Goal: Information Seeking & Learning: Find specific fact

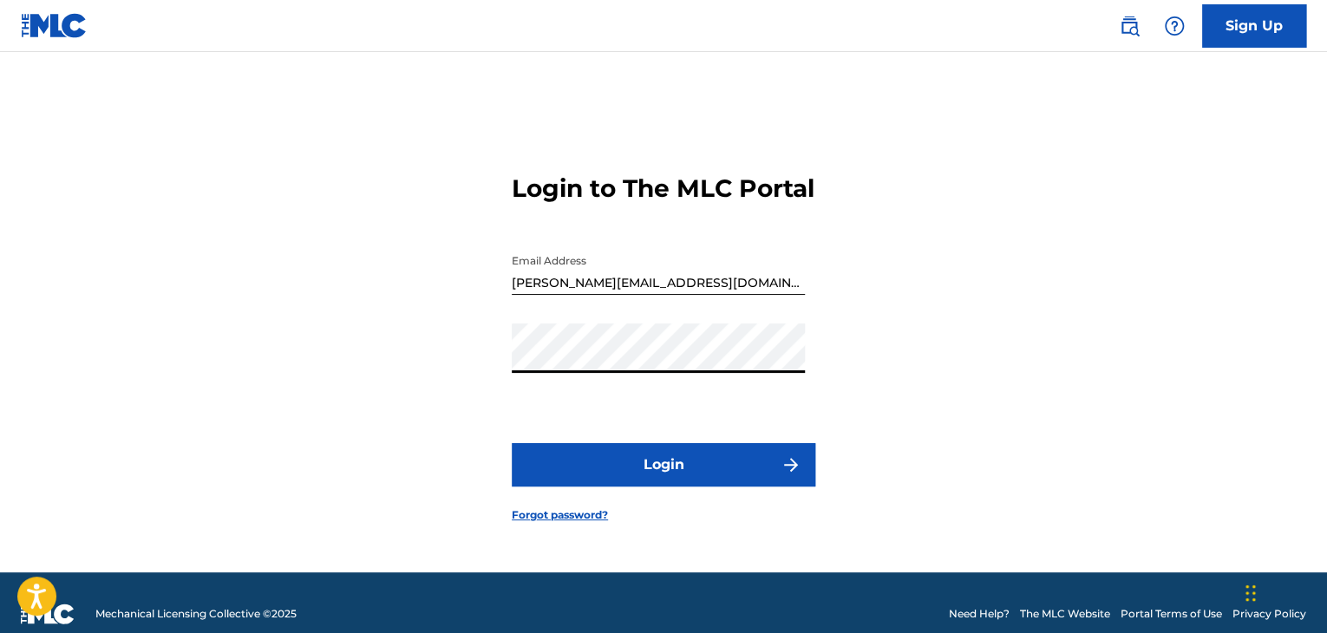
click at [512, 443] on button "Login" at bounding box center [663, 464] width 303 height 43
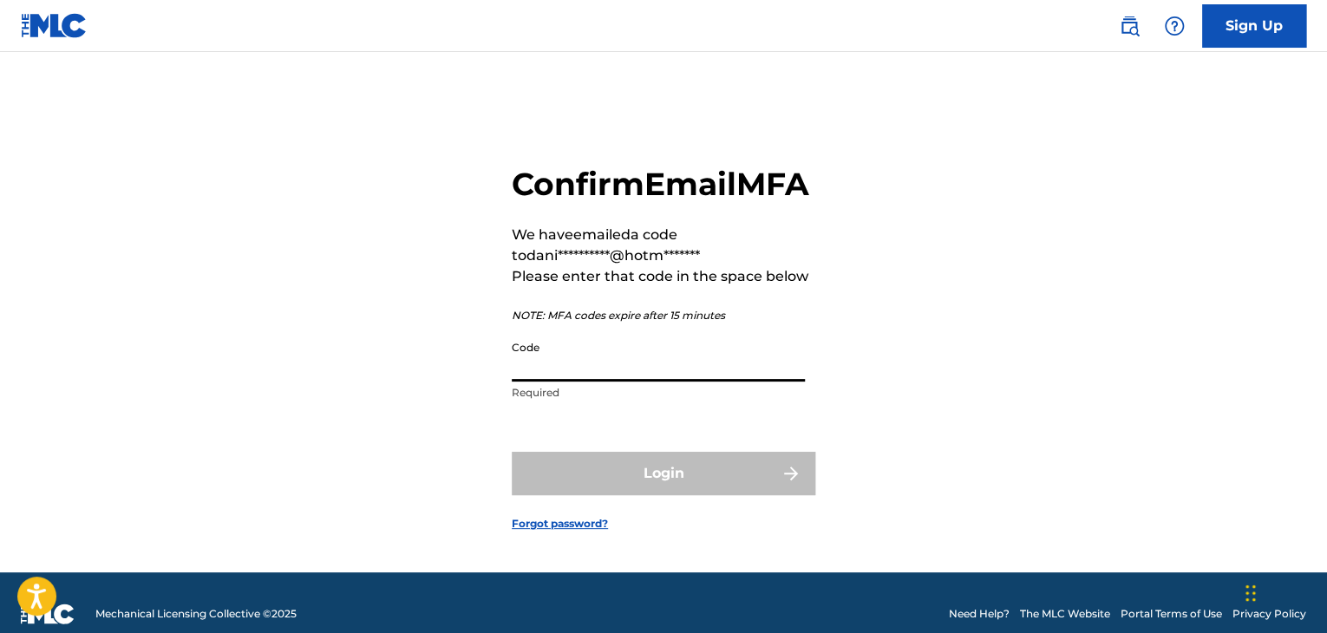
drag, startPoint x: 0, startPoint y: 0, endPoint x: 656, endPoint y: 368, distance: 751.6
click at [656, 368] on input "Code" at bounding box center [658, 356] width 293 height 49
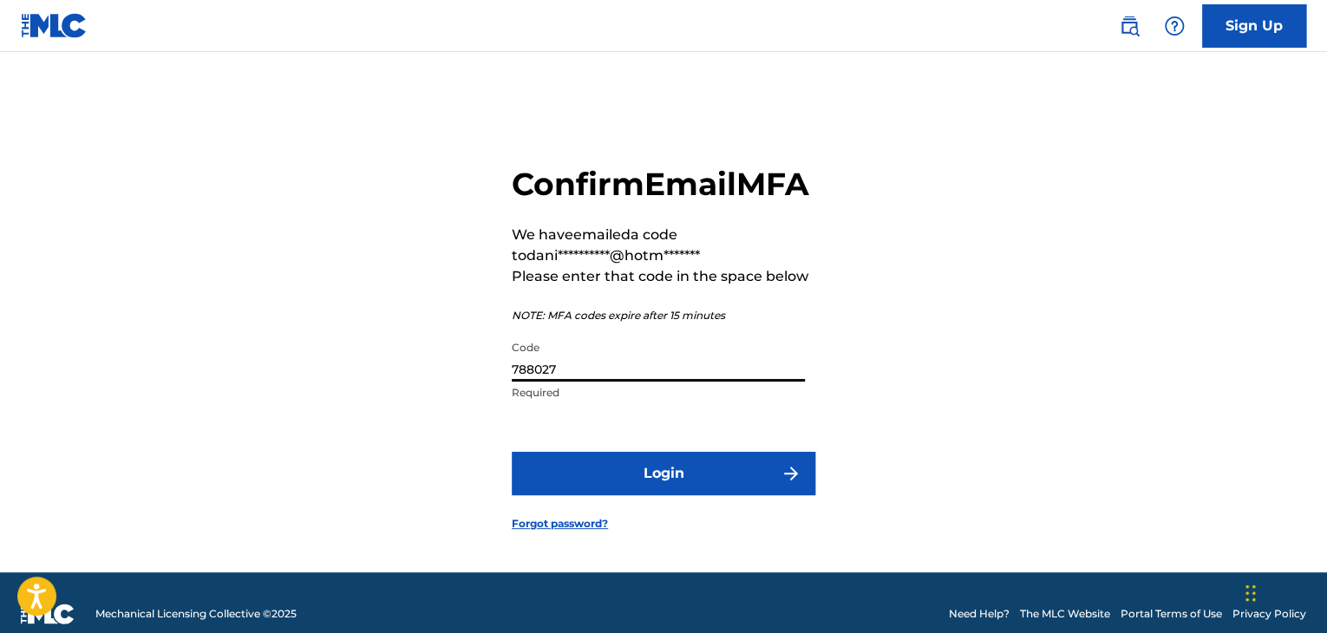
type input "788027"
click at [512, 452] on button "Login" at bounding box center [663, 473] width 303 height 43
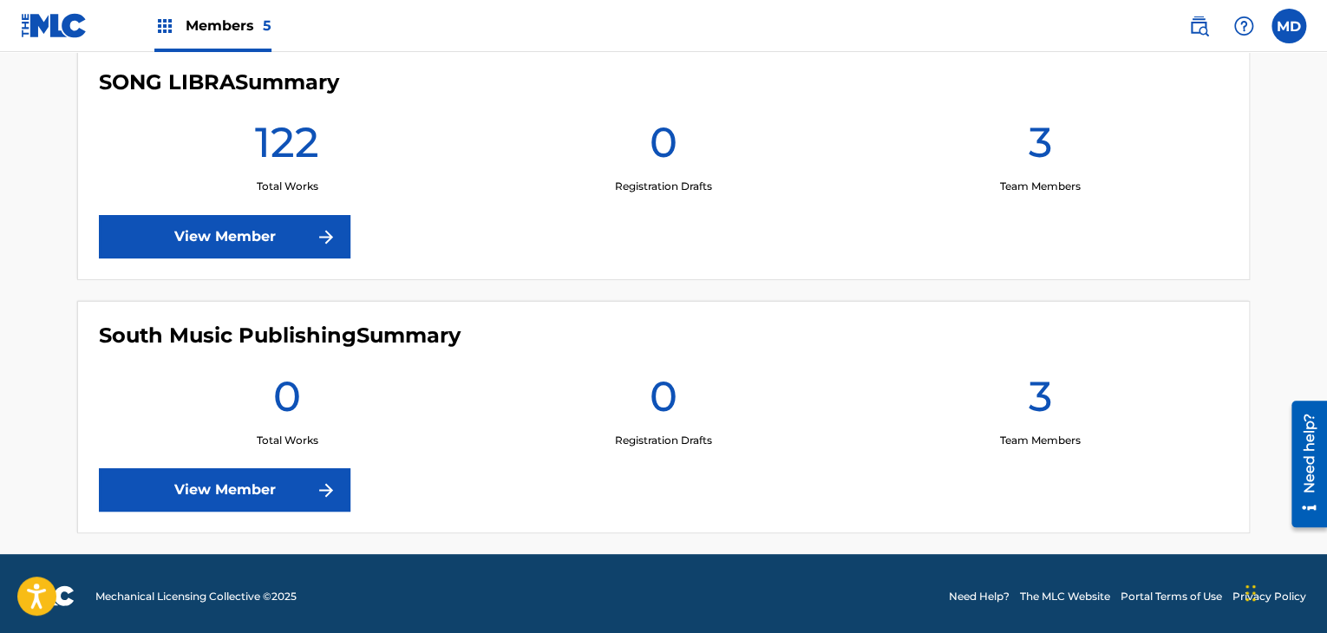
scroll to position [1266, 0]
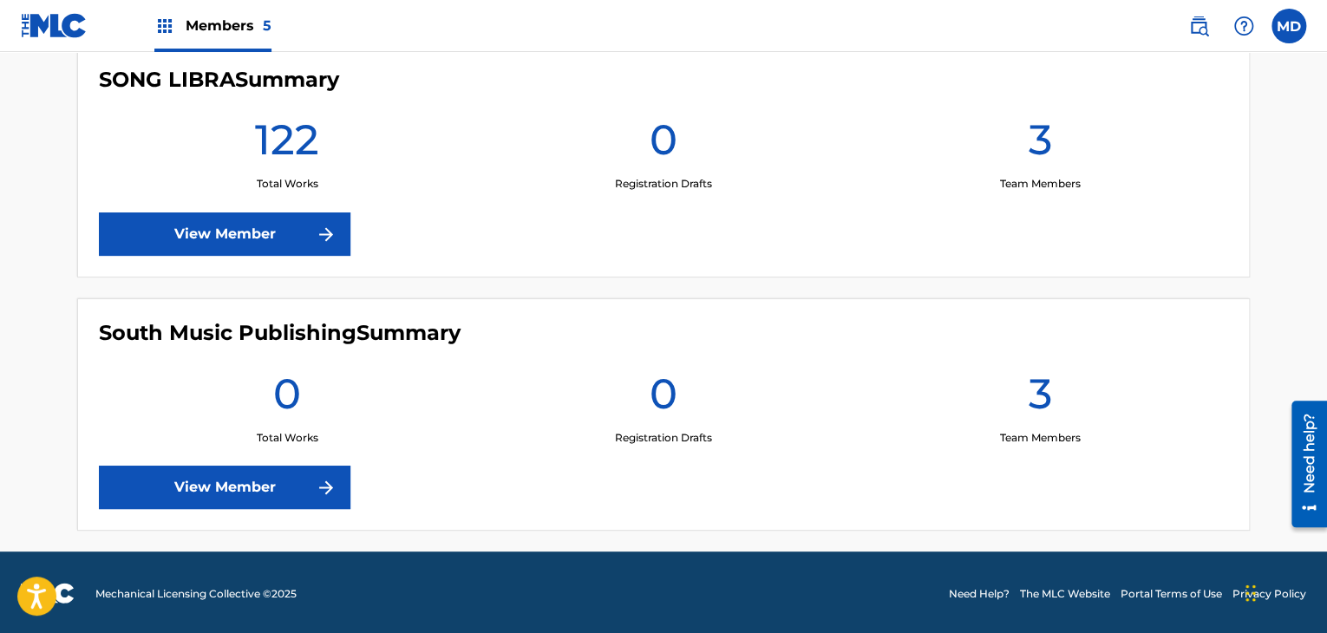
click at [309, 483] on link "View Member" at bounding box center [224, 487] width 251 height 43
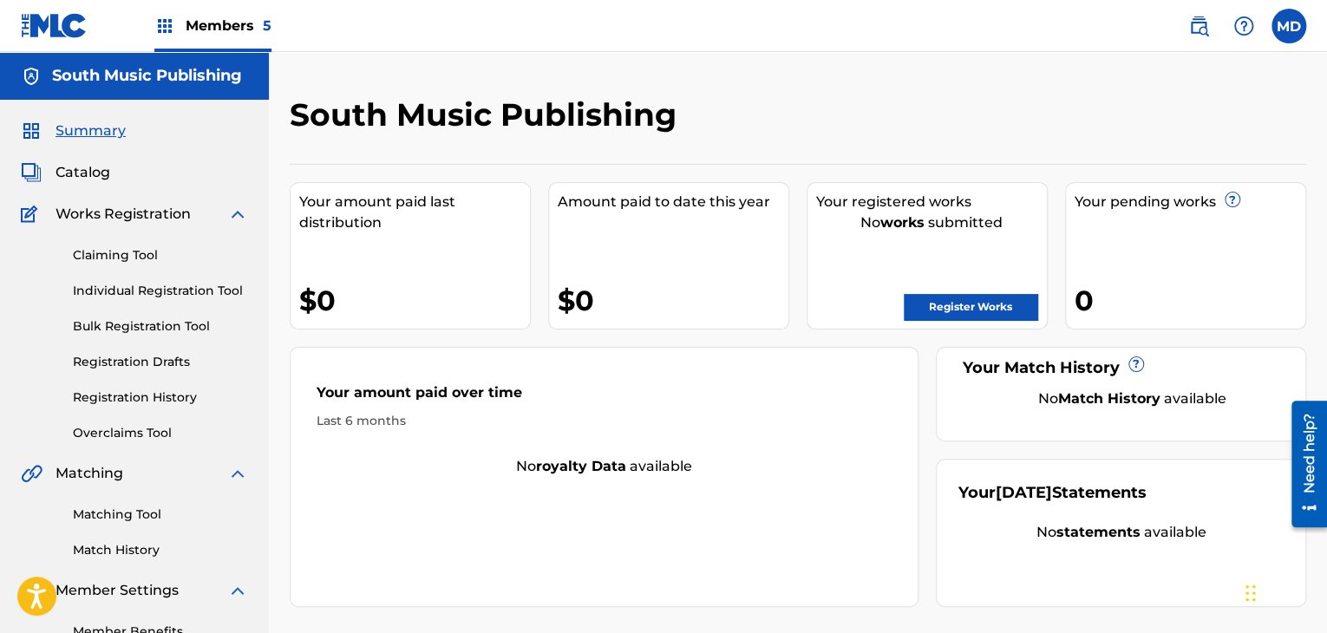
click at [179, 285] on link "Individual Registration Tool" at bounding box center [160, 291] width 175 height 18
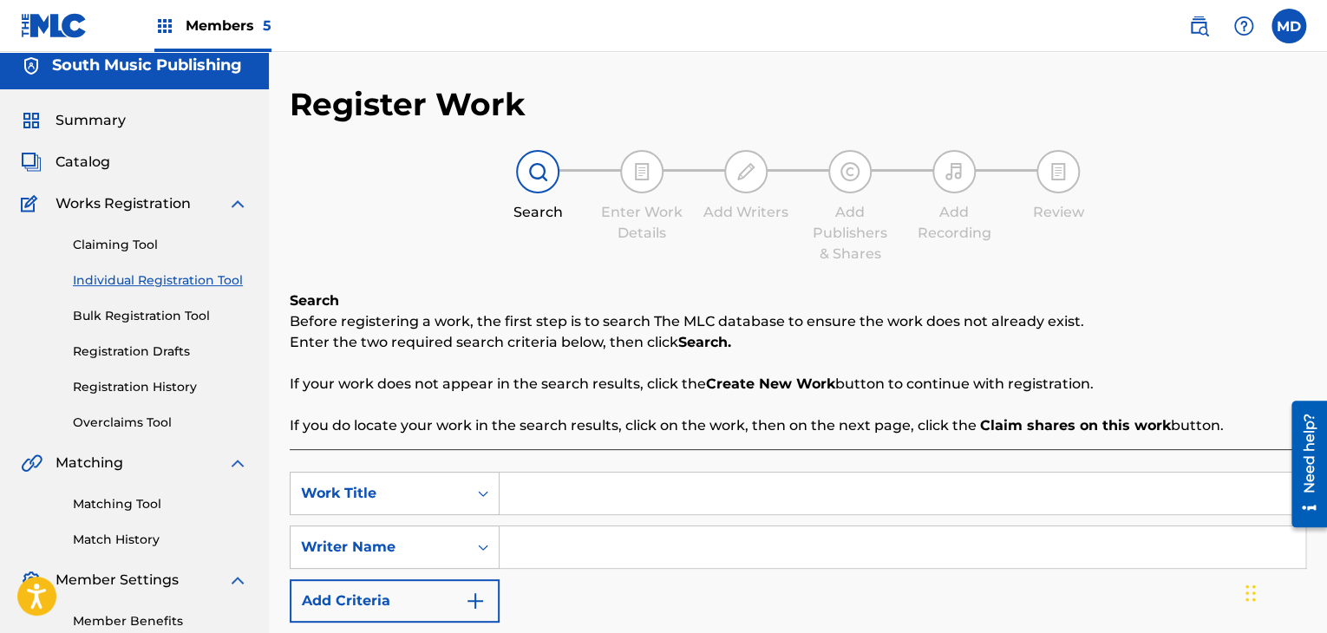
scroll to position [144, 0]
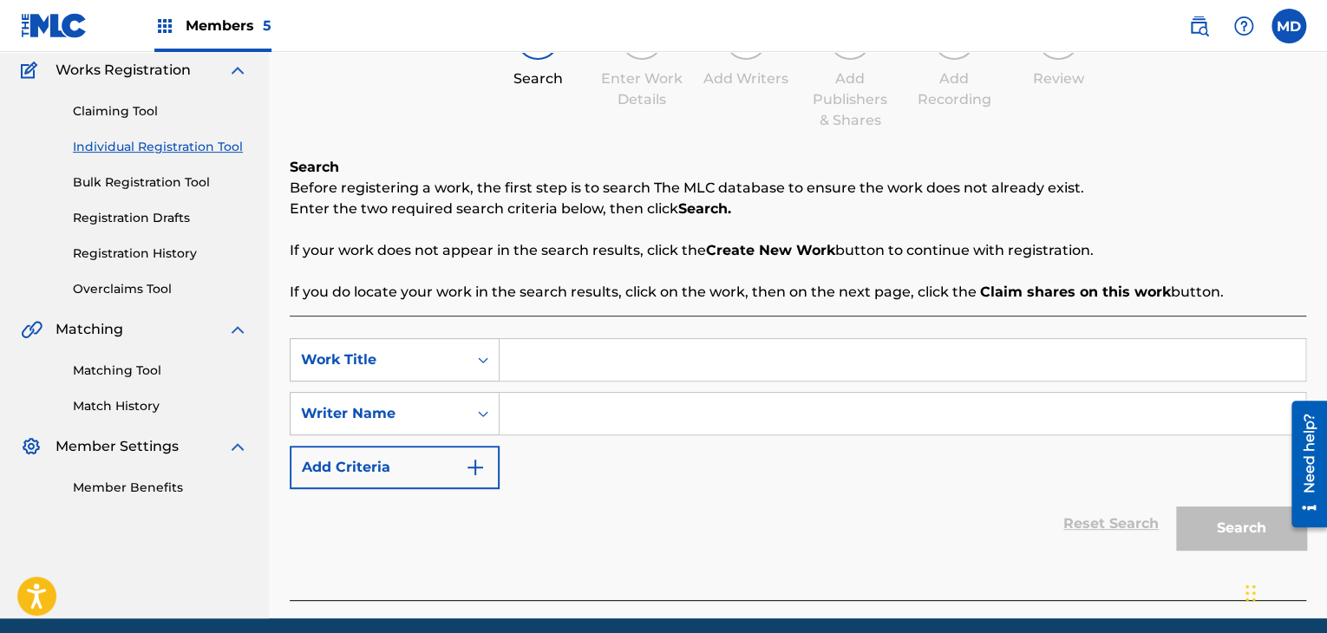
click at [572, 349] on input "Search Form" at bounding box center [902, 360] width 806 height 42
paste input "[PERSON_NAME], друзья"
type input "[PERSON_NAME], друзья"
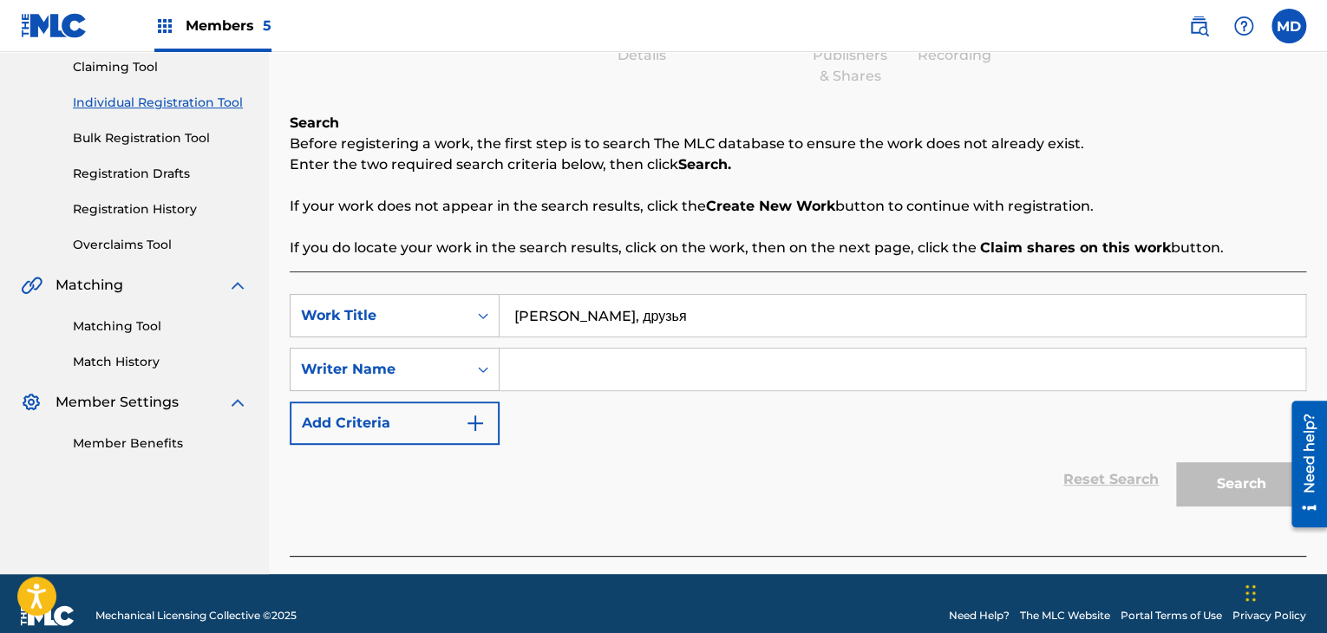
scroll to position [212, 0]
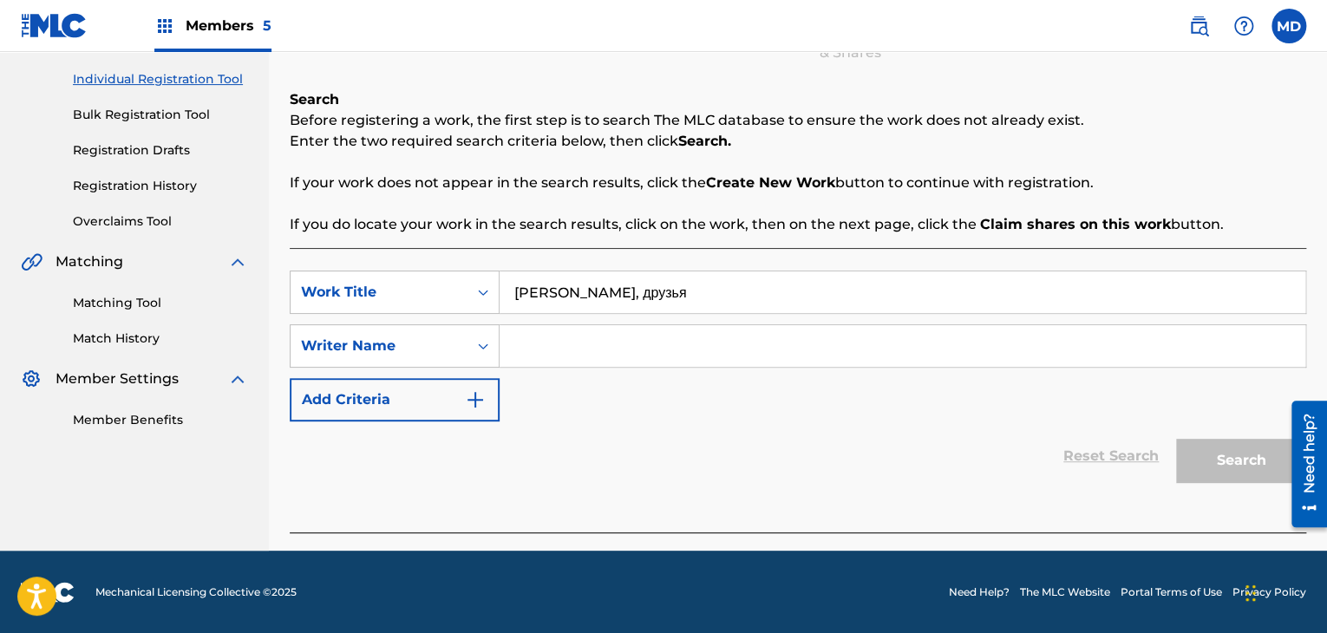
click at [608, 336] on input "Search Form" at bounding box center [902, 346] width 806 height 42
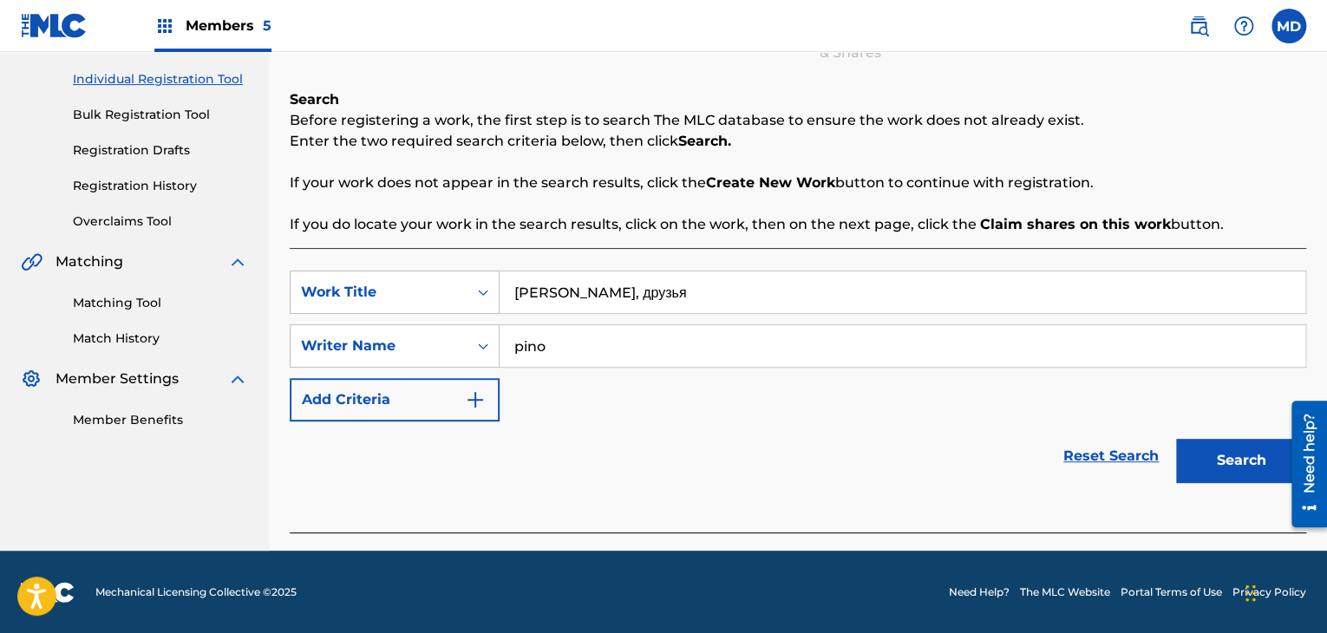
type input "pino"
click at [1176, 439] on button "Search" at bounding box center [1241, 460] width 130 height 43
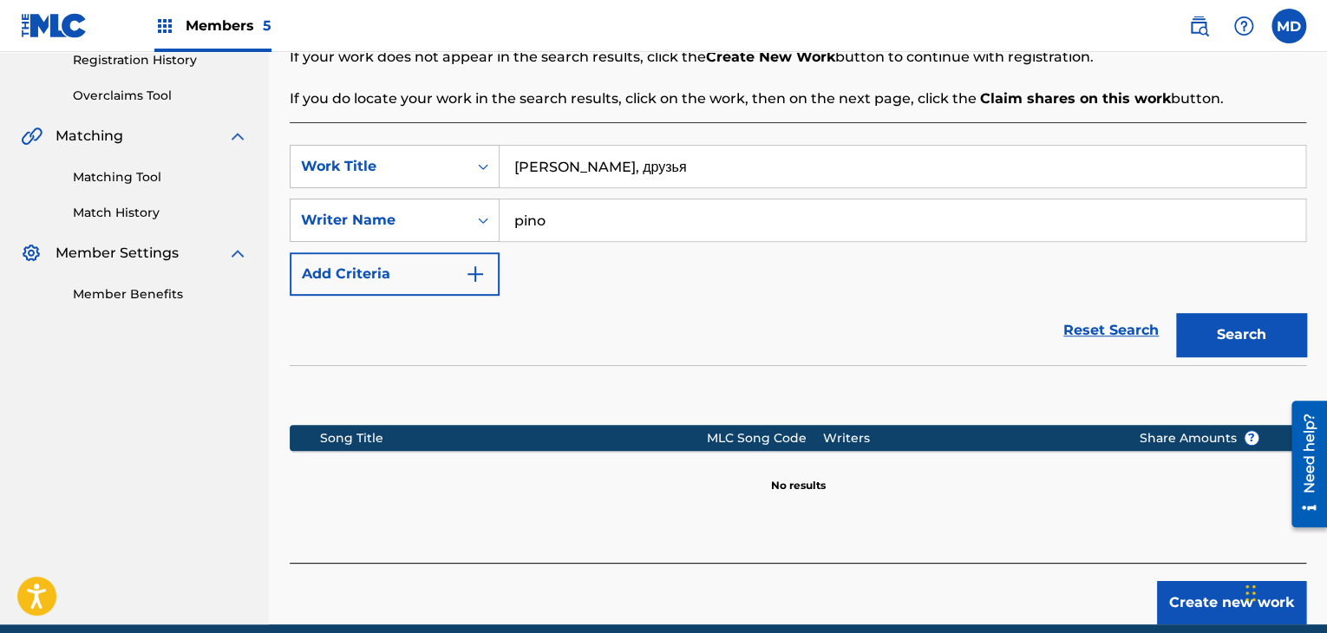
scroll to position [340, 0]
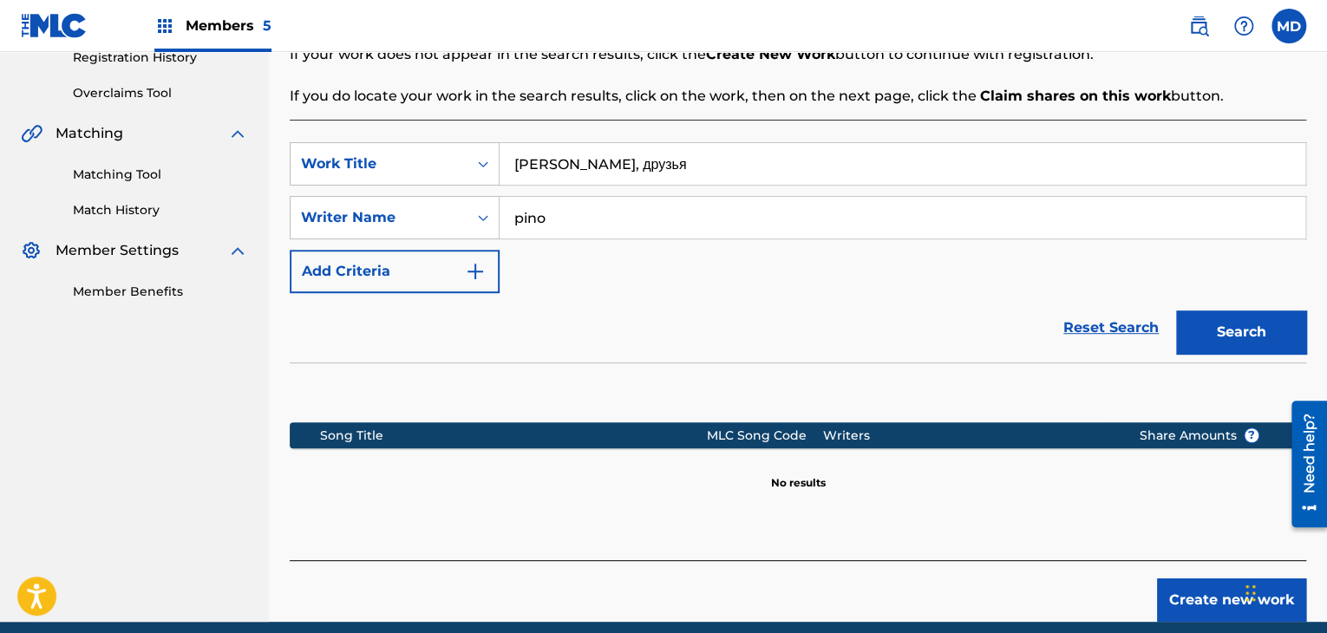
click at [646, 150] on input "[PERSON_NAME], друзья" at bounding box center [902, 164] width 806 height 42
click at [614, 160] on input "[PERSON_NAME], друзья" at bounding box center [902, 164] width 806 height 42
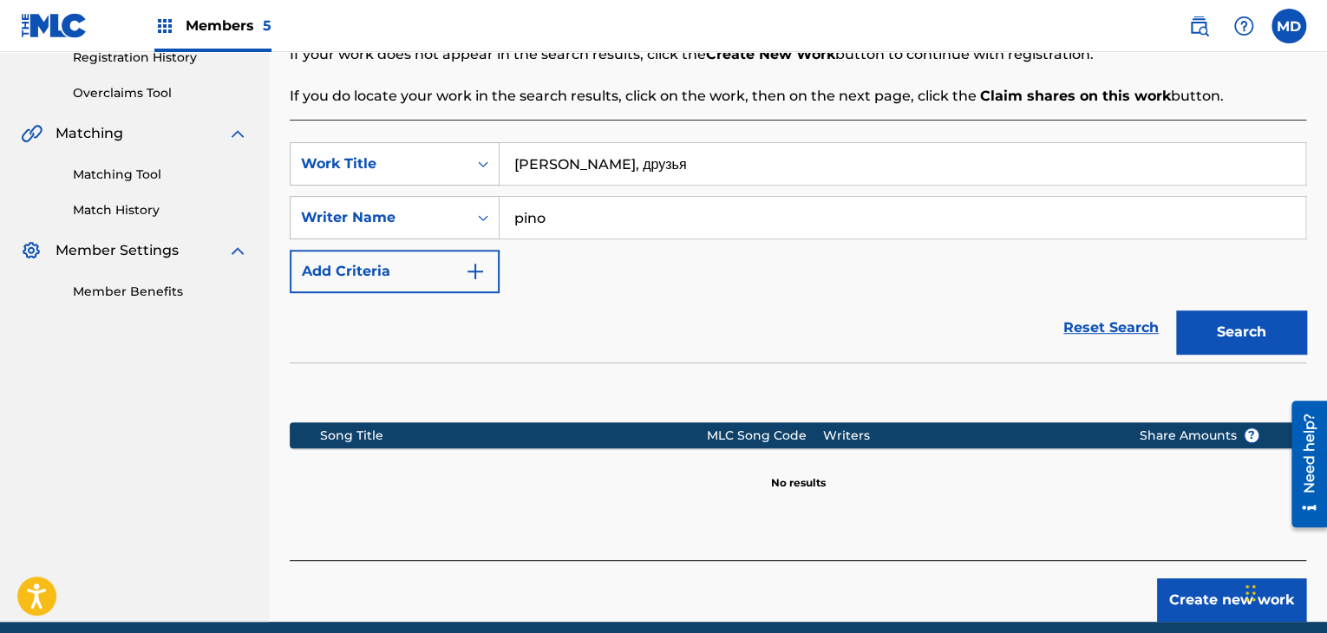
scroll to position [0, 0]
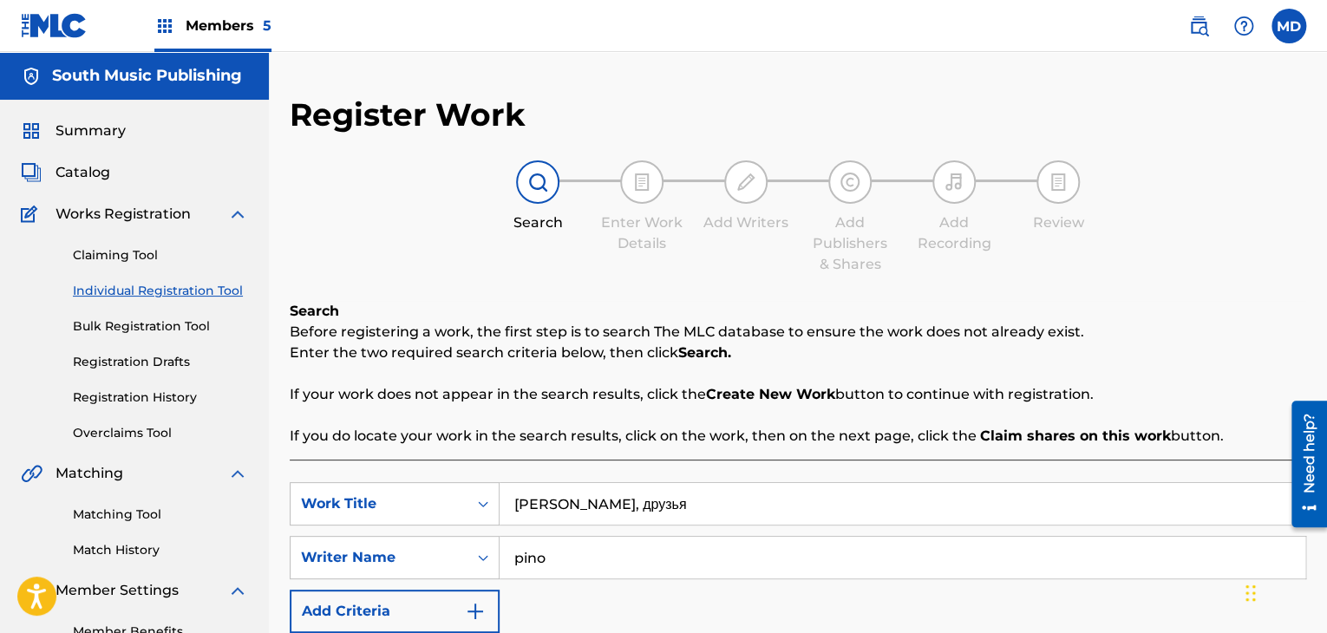
click at [1184, 32] on link at bounding box center [1198, 26] width 35 height 35
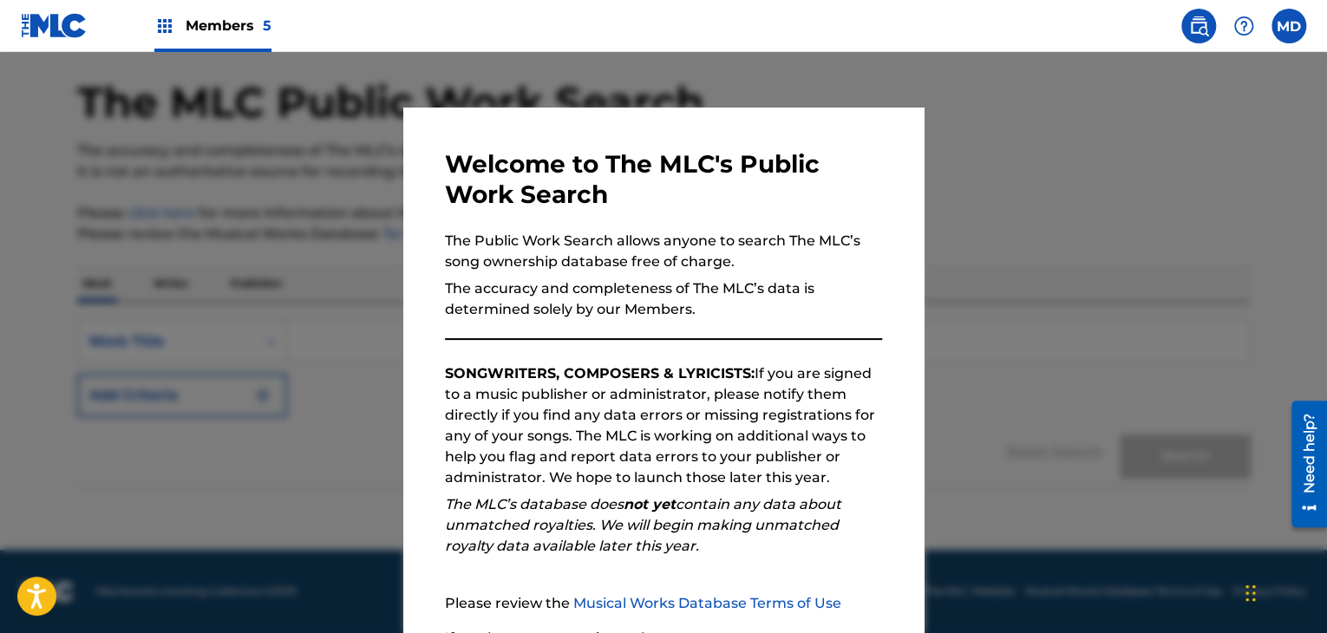
scroll to position [160, 0]
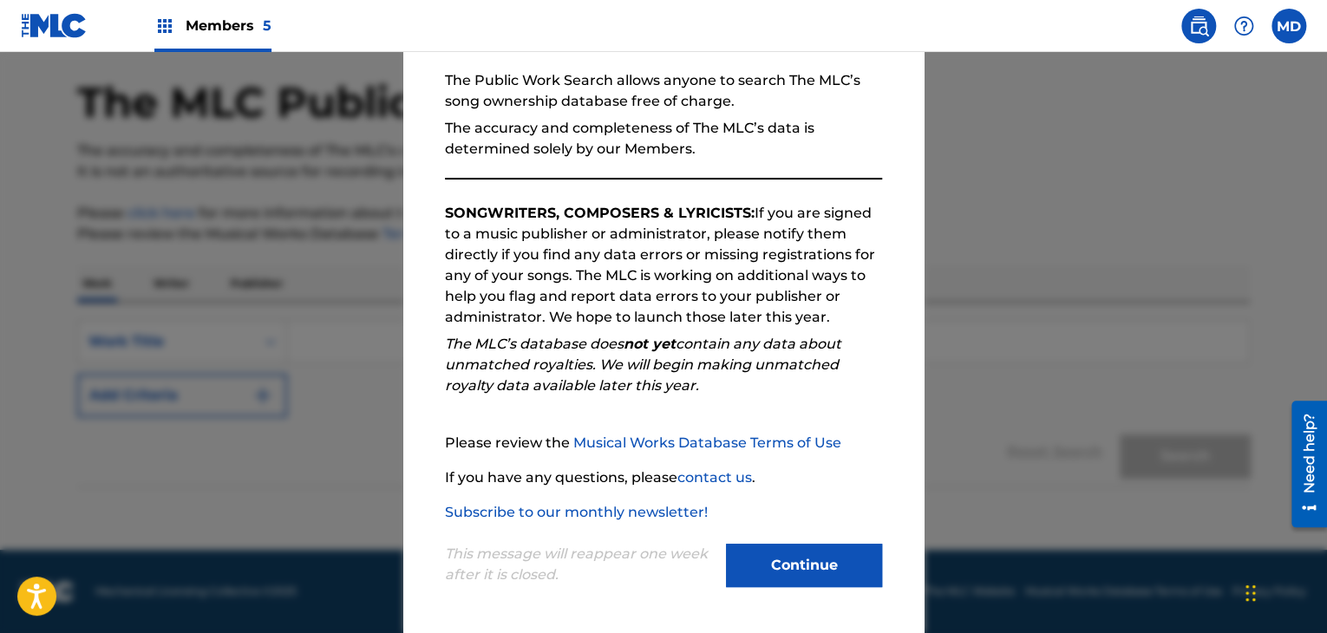
click at [798, 559] on button "Continue" at bounding box center [804, 565] width 156 height 43
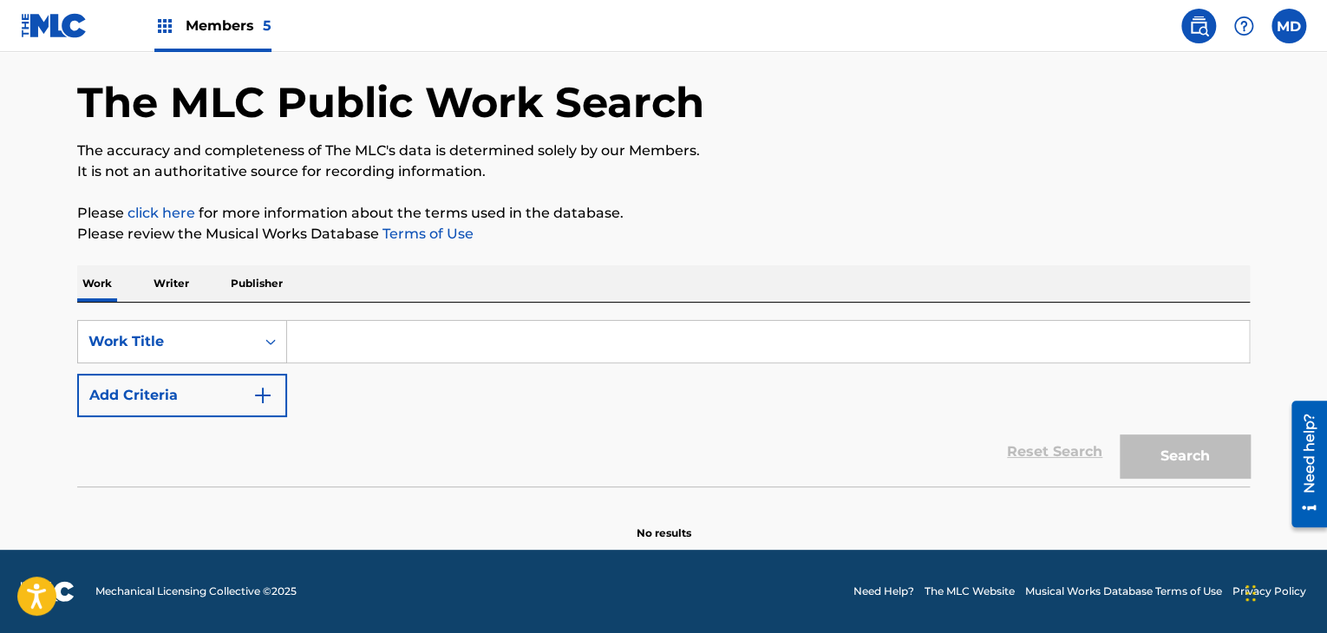
paste input "друзья"
click at [483, 335] on input "друзья" at bounding box center [768, 342] width 962 height 42
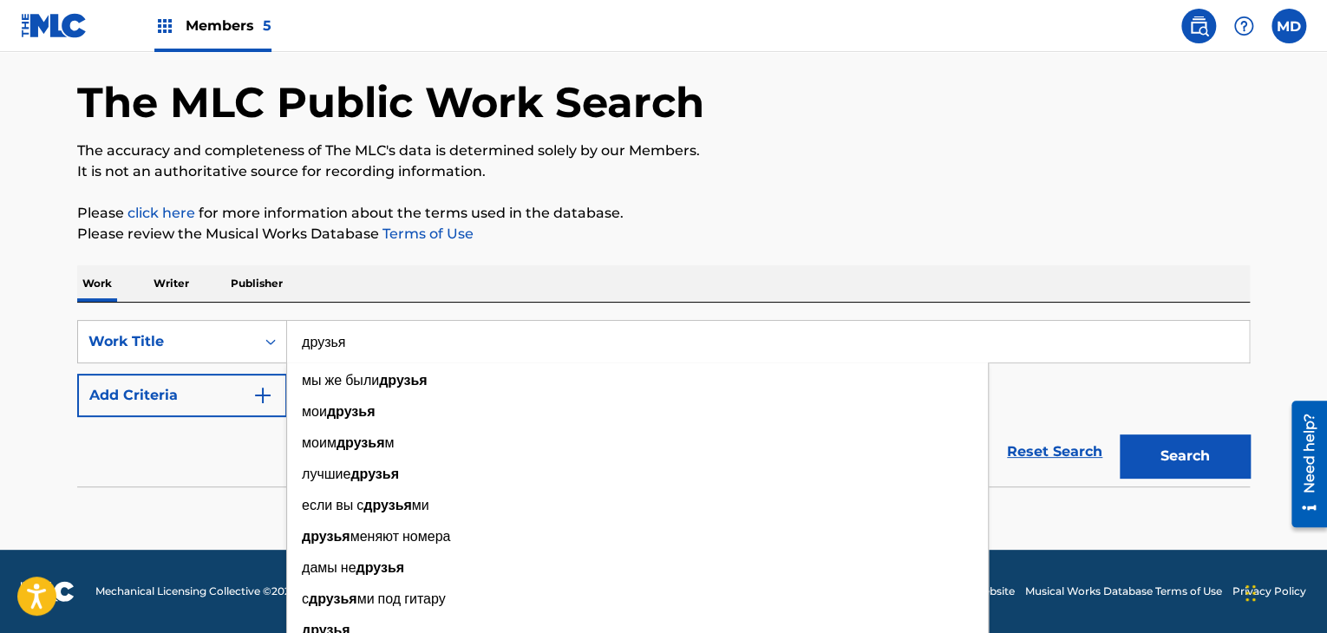
type input "друзья"
click at [1119, 434] on button "Search" at bounding box center [1184, 455] width 130 height 43
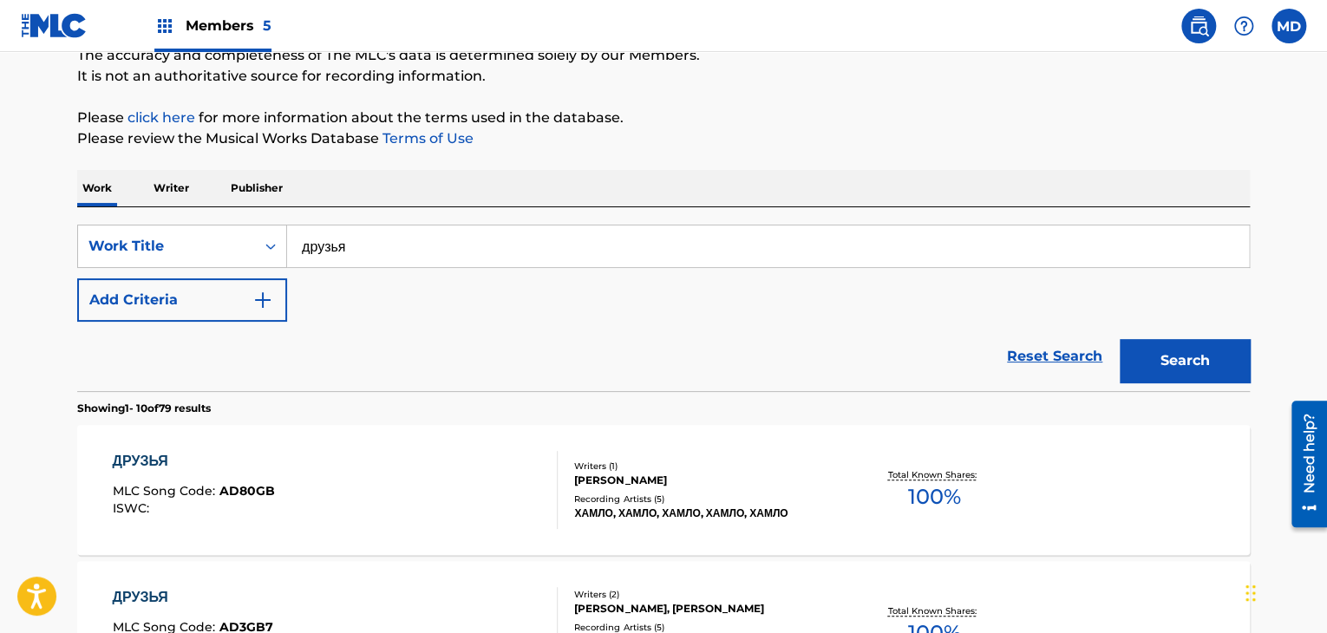
scroll to position [165, 0]
